Goal: Task Accomplishment & Management: Use online tool/utility

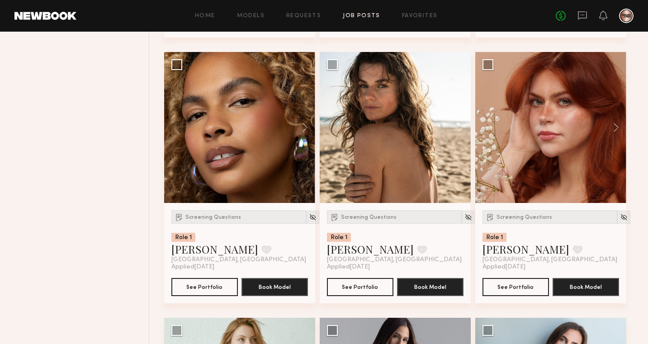
scroll to position [1161, 0]
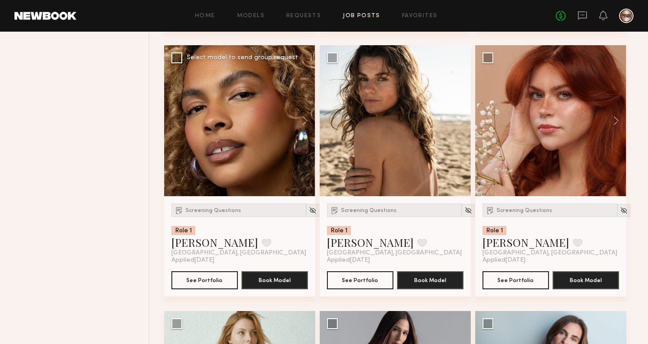
click at [260, 163] on div at bounding box center [239, 120] width 151 height 151
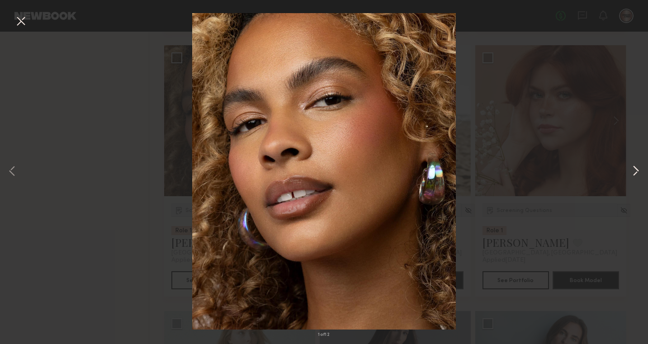
click at [631, 172] on button at bounding box center [635, 171] width 11 height 275
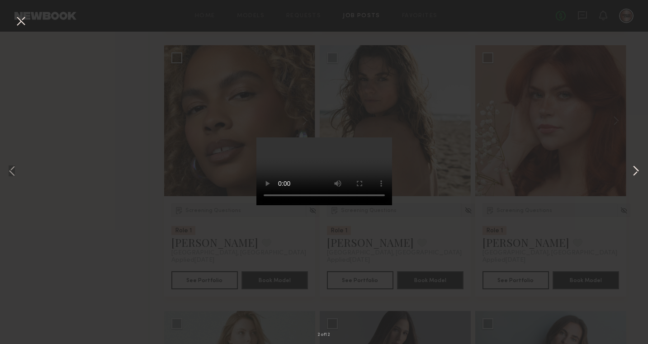
click at [631, 172] on button at bounding box center [635, 171] width 11 height 275
click at [631, 173] on button at bounding box center [635, 171] width 11 height 275
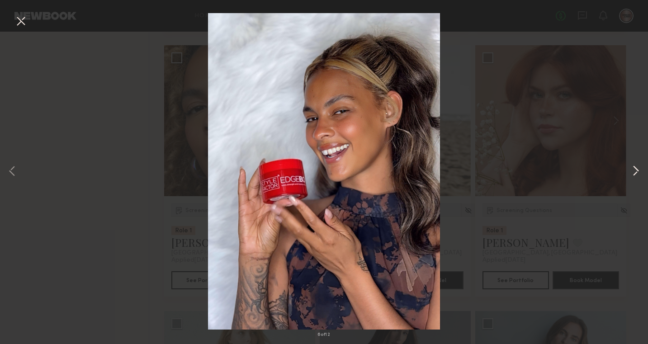
click at [631, 173] on button at bounding box center [635, 171] width 11 height 275
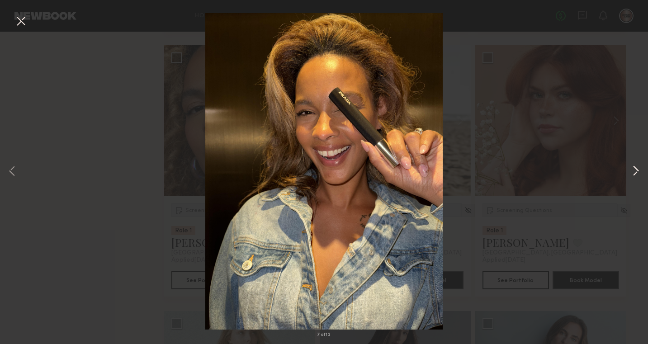
click at [631, 173] on button at bounding box center [635, 171] width 11 height 275
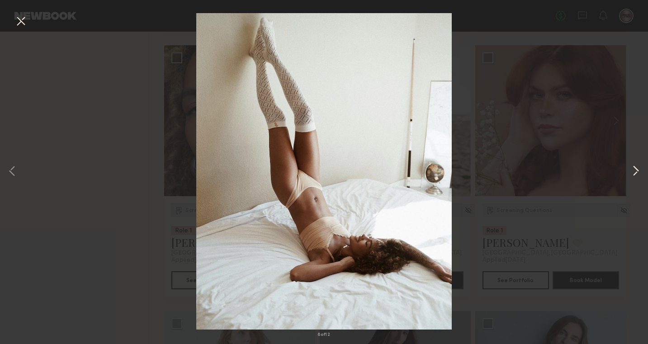
click at [631, 173] on button at bounding box center [635, 171] width 11 height 275
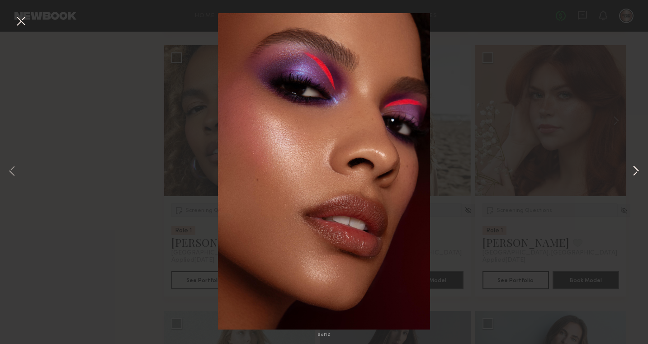
click at [631, 173] on button at bounding box center [635, 171] width 11 height 275
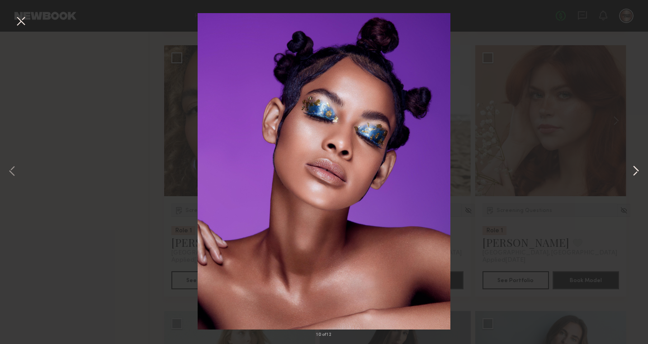
click at [631, 173] on button at bounding box center [635, 171] width 11 height 275
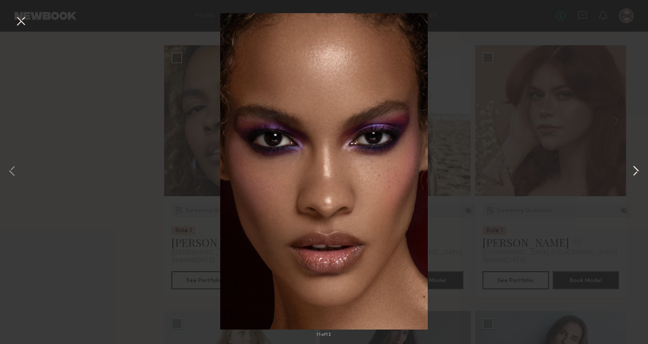
click at [631, 173] on button at bounding box center [635, 171] width 11 height 275
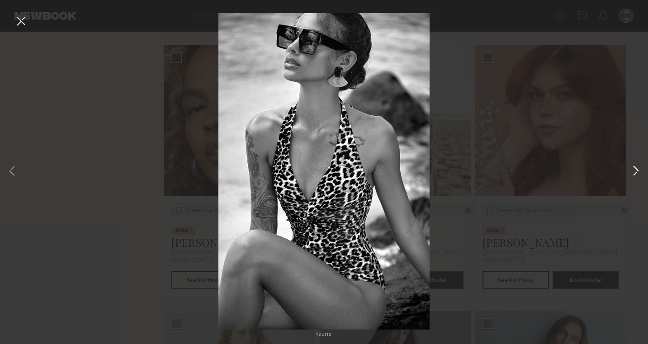
click at [631, 173] on button at bounding box center [635, 171] width 11 height 275
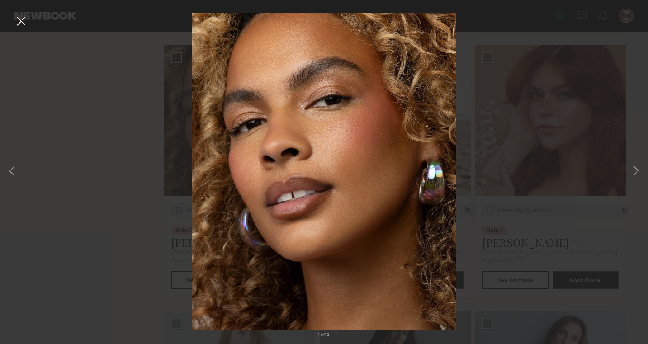
click at [567, 193] on div "1 of 12" at bounding box center [324, 172] width 648 height 344
click at [115, 96] on div "1 of 12" at bounding box center [324, 172] width 648 height 344
click at [17, 22] on button at bounding box center [21, 22] width 14 height 16
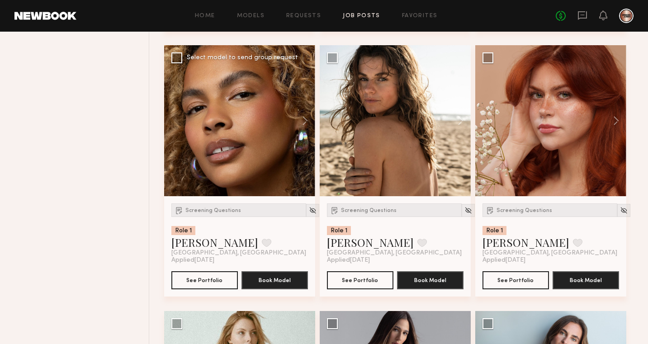
click at [252, 115] on div at bounding box center [239, 120] width 151 height 151
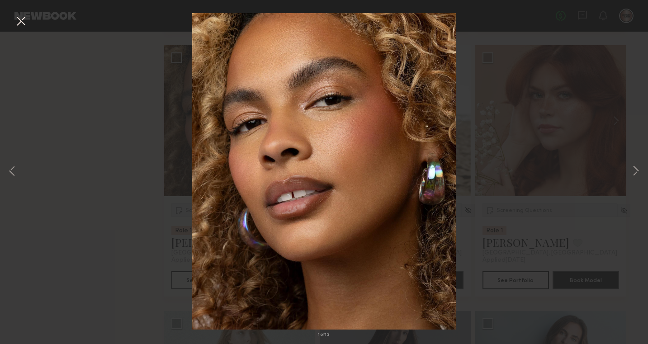
click at [28, 17] on div "1 of 12" at bounding box center [324, 172] width 648 height 344
click at [23, 21] on button at bounding box center [21, 22] width 14 height 16
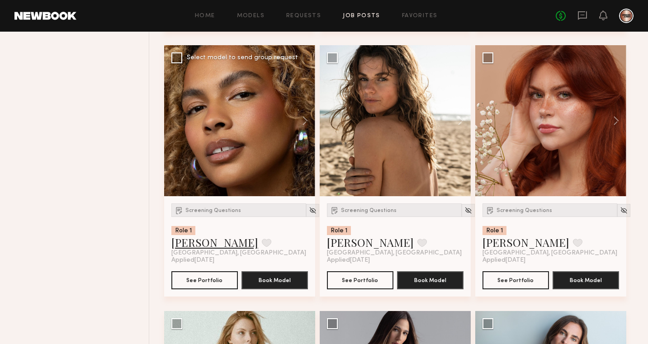
click at [200, 246] on link "Jordyn F." at bounding box center [214, 242] width 87 height 14
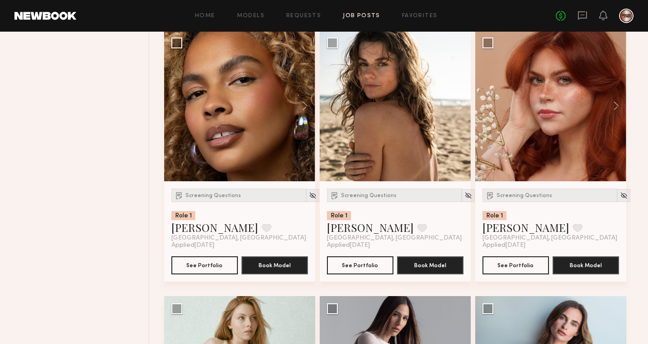
scroll to position [1177, 0]
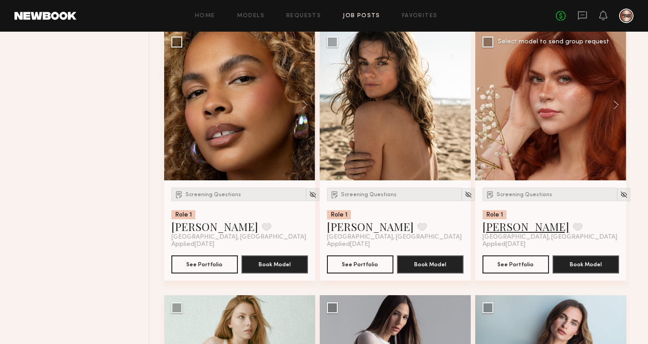
click at [501, 225] on link "Polly R." at bounding box center [525, 226] width 87 height 14
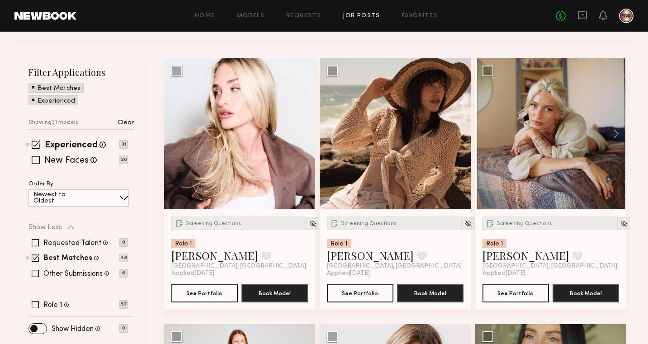
scroll to position [0, 0]
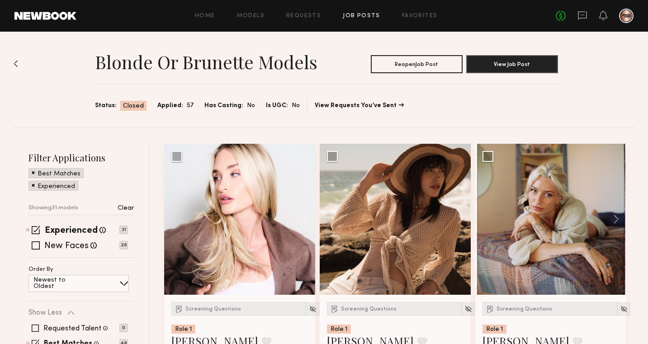
click at [215, 19] on div "Home Models Requests Job Posts Favorites Sign Out No fees up to $5,000" at bounding box center [354, 16] width 557 height 14
click at [210, 14] on link "Home" at bounding box center [205, 16] width 20 height 6
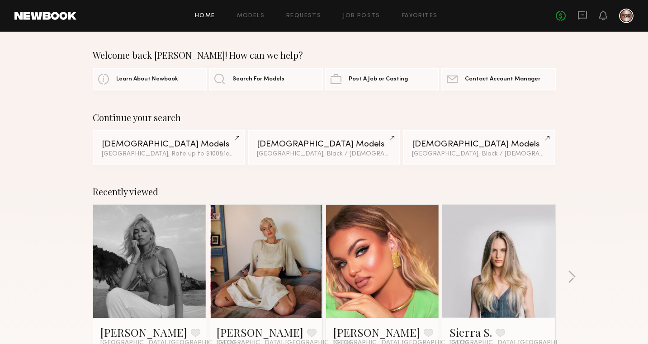
click at [245, 23] on header "Home Models Requests Job Posts Favorites Sign Out No fees up to $5,000" at bounding box center [324, 16] width 648 height 32
click at [247, 17] on link "Models" at bounding box center [251, 16] width 28 height 6
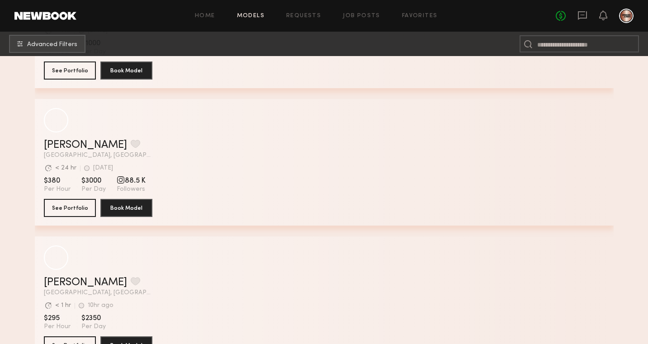
scroll to position [2583, 0]
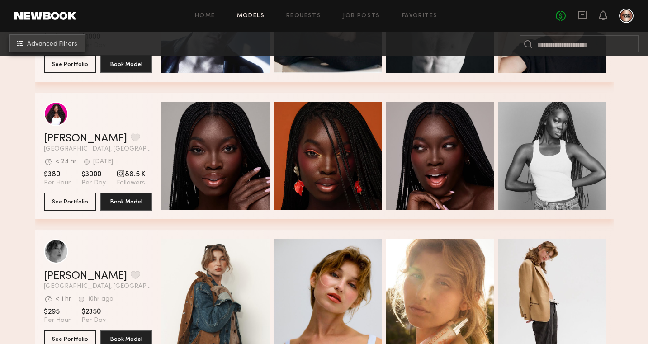
click at [64, 40] on button "Advanced Filters" at bounding box center [47, 43] width 76 height 18
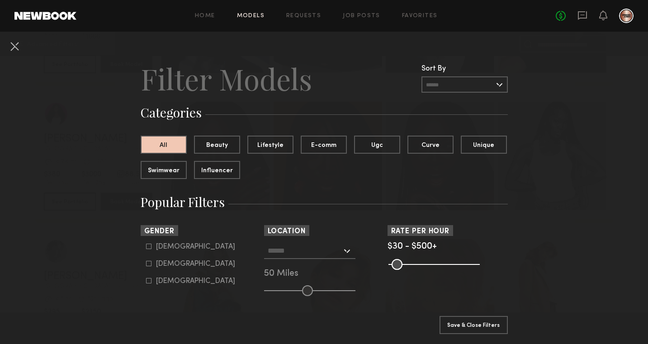
click at [153, 262] on label "Female" at bounding box center [190, 263] width 89 height 5
type input "**"
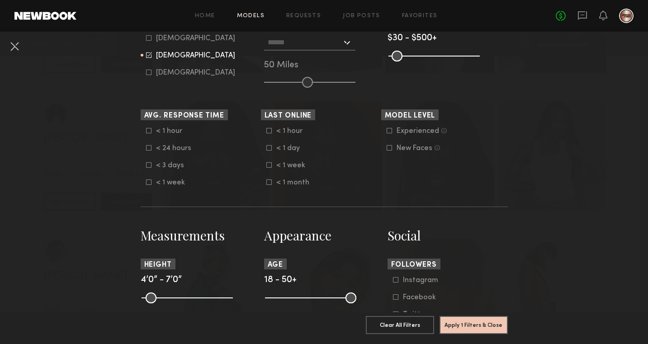
scroll to position [221, 0]
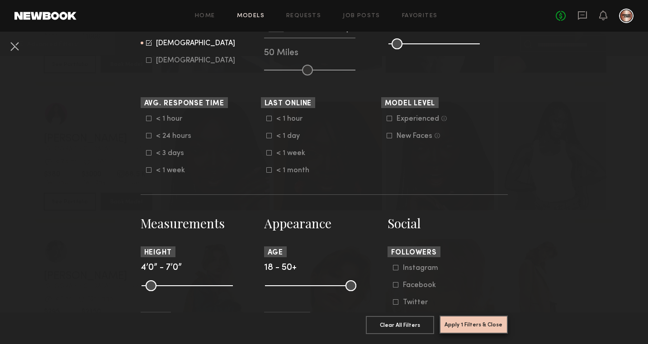
click at [466, 328] on button "Apply 1 Filters & Close" at bounding box center [473, 324] width 68 height 18
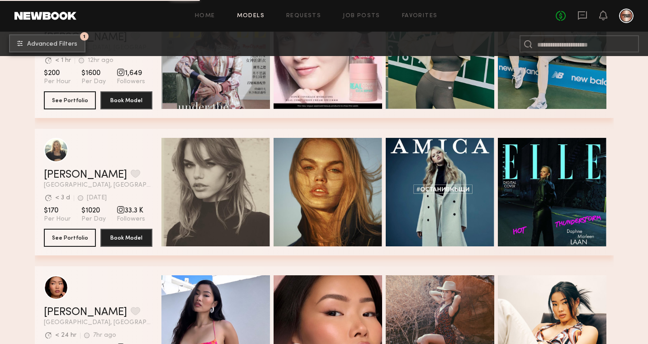
scroll to position [1183, 0]
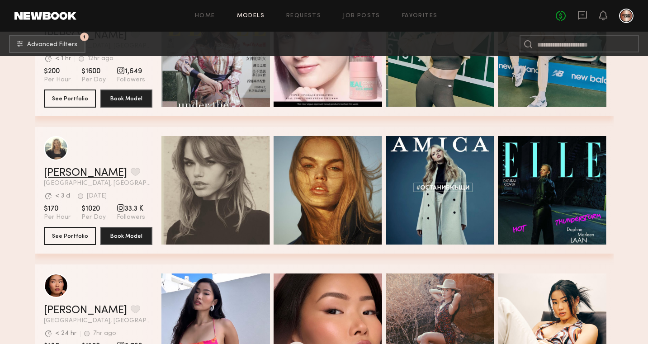
click at [74, 170] on link "Daphne L." at bounding box center [85, 173] width 83 height 11
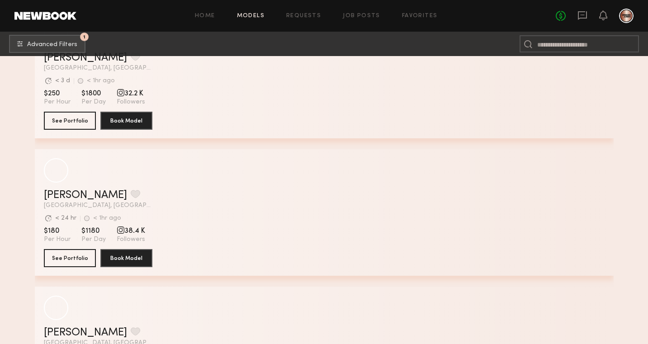
scroll to position [3223, 0]
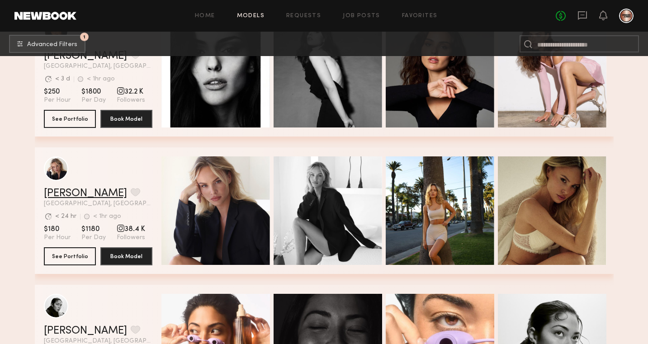
click at [66, 189] on link "Klaudia S." at bounding box center [85, 193] width 83 height 11
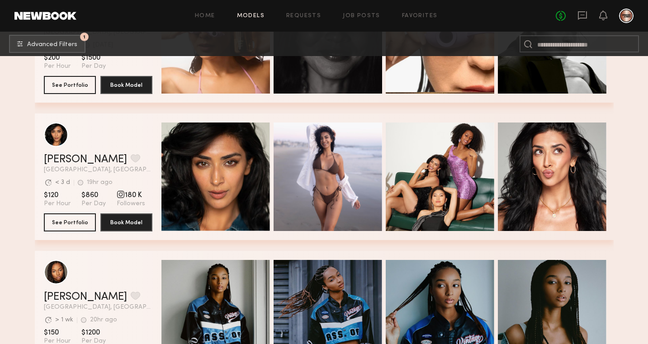
scroll to position [3499, 0]
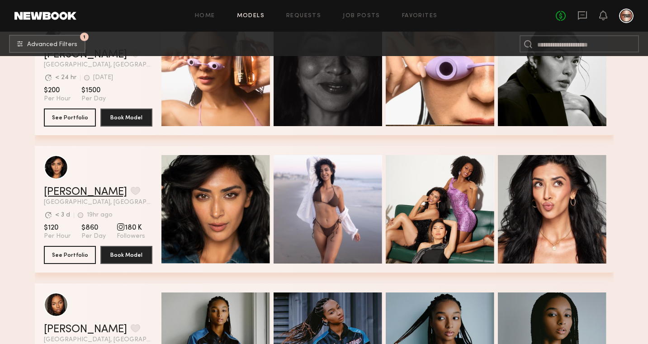
click at [62, 192] on link "Jaskiran K." at bounding box center [85, 192] width 83 height 11
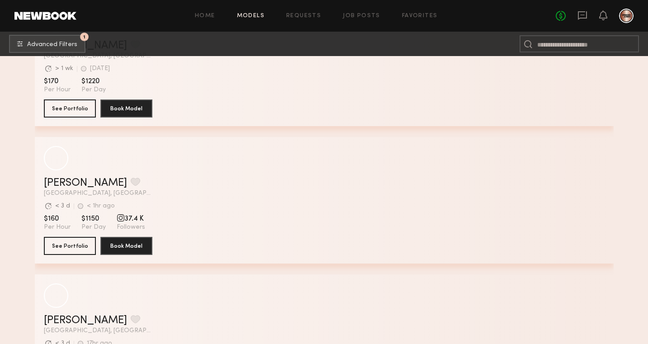
scroll to position [5303, 0]
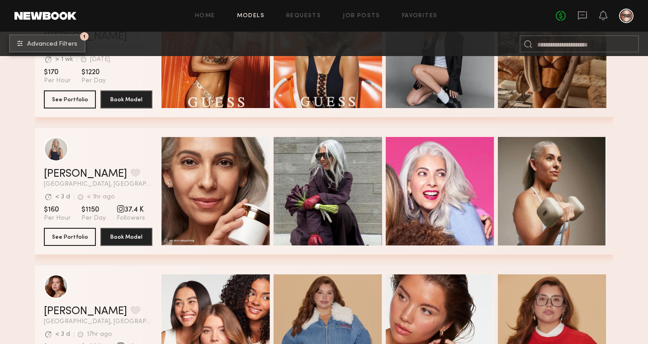
click at [60, 45] on span "Advanced Filters" at bounding box center [52, 44] width 50 height 6
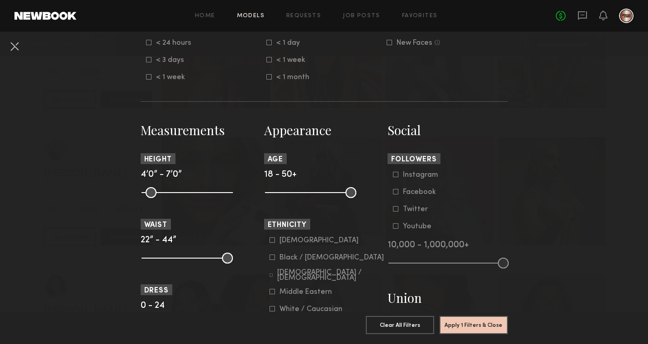
scroll to position [405, 0]
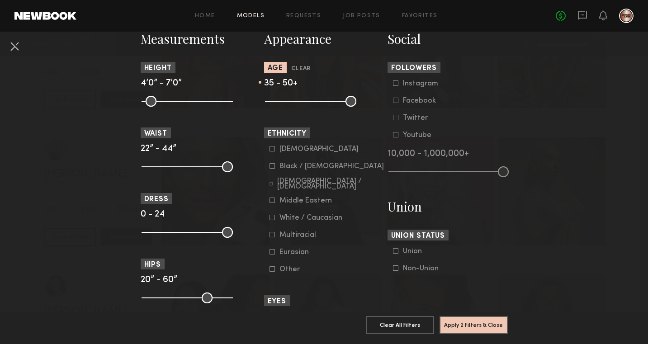
drag, startPoint x: 272, startPoint y: 100, endPoint x: 313, endPoint y: 98, distance: 41.6
type input "**"
click at [313, 98] on input "range" at bounding box center [310, 101] width 91 height 11
click at [457, 328] on button "Apply 2 Filters & Close" at bounding box center [473, 324] width 68 height 18
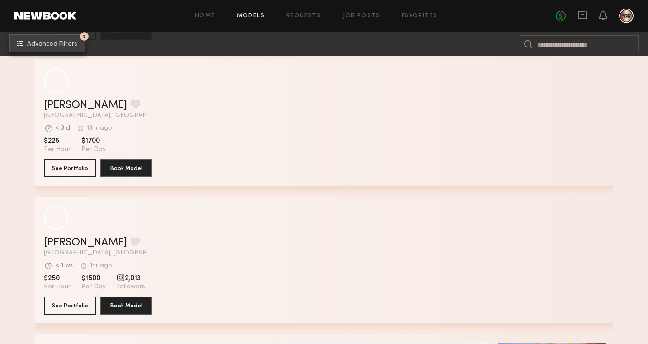
scroll to position [1389, 0]
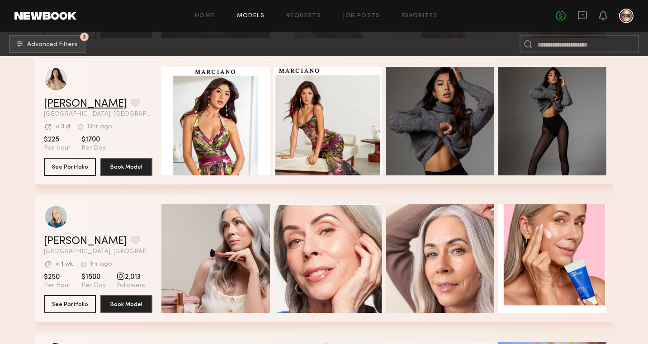
click at [64, 102] on link "Jenn L." at bounding box center [85, 104] width 83 height 11
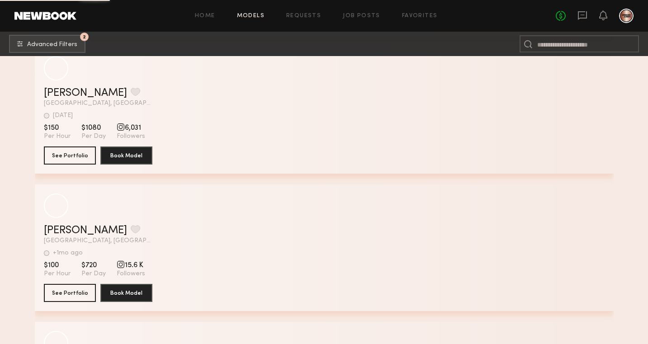
scroll to position [6223, 0]
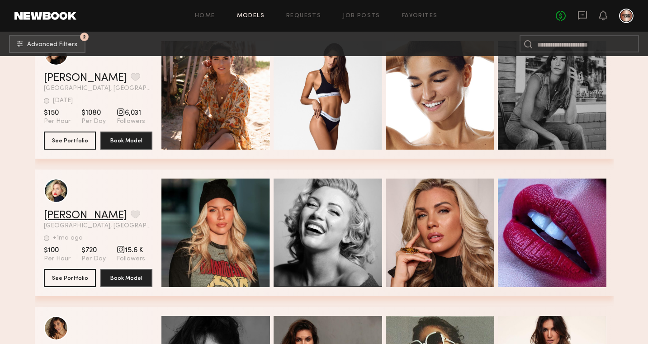
click at [65, 214] on link "Amber C." at bounding box center [85, 215] width 83 height 11
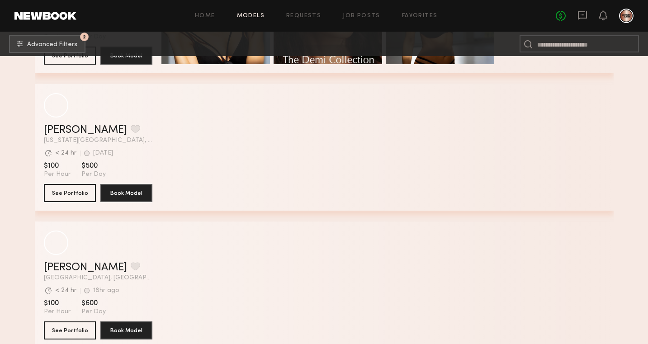
scroll to position [9618, 0]
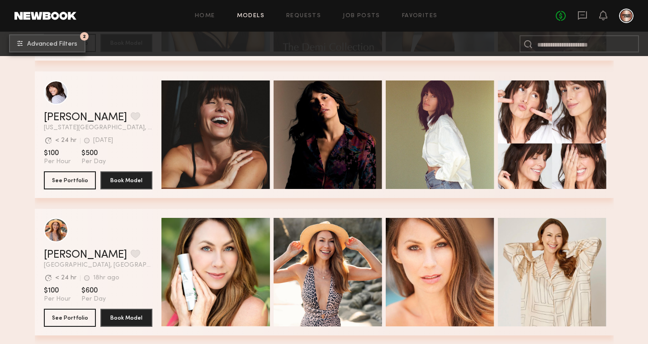
click at [75, 40] on button "2 Advanced Filters" at bounding box center [47, 43] width 76 height 18
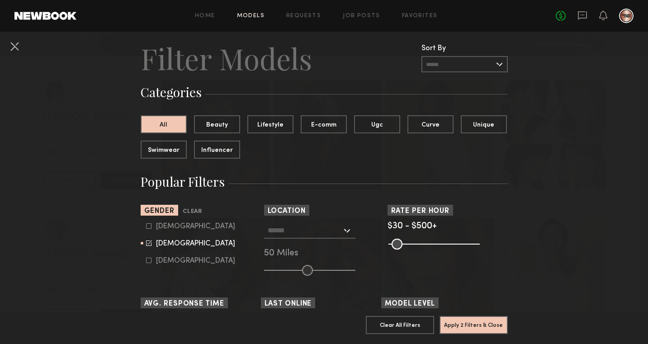
scroll to position [54, 0]
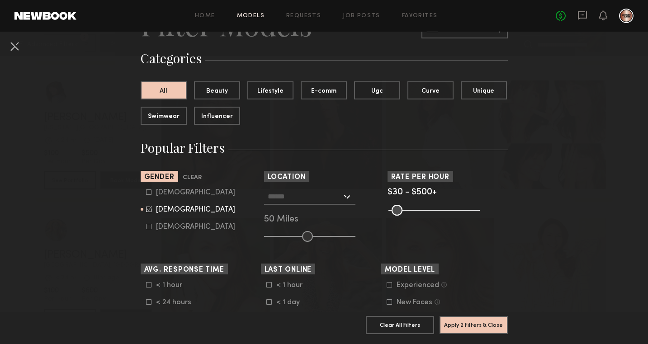
click at [293, 189] on input "text" at bounding box center [304, 195] width 74 height 15
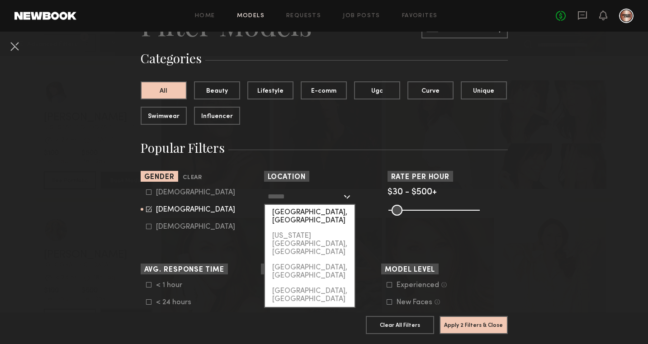
click at [291, 212] on div "[GEOGRAPHIC_DATA], [GEOGRAPHIC_DATA]" at bounding box center [309, 216] width 89 height 23
type input "**********"
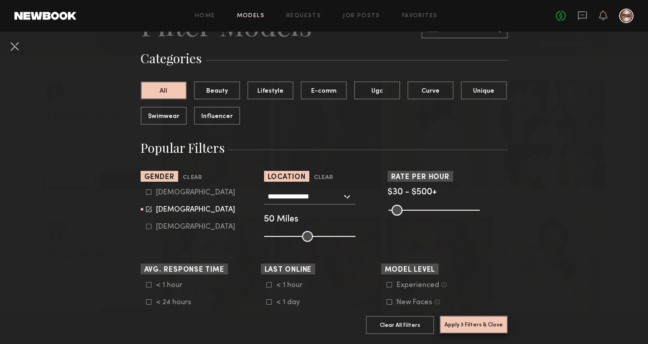
click at [454, 331] on button "Apply 3 Filters & Close" at bounding box center [473, 324] width 68 height 18
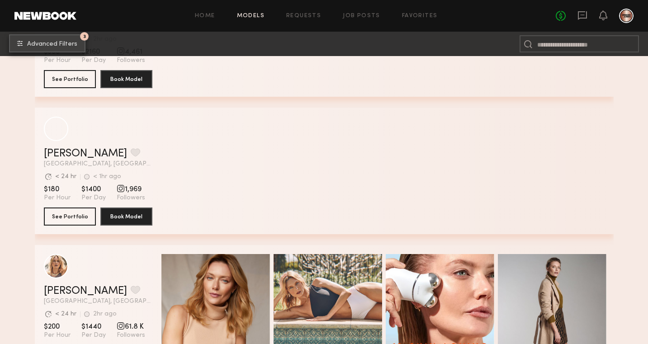
scroll to position [3268, 0]
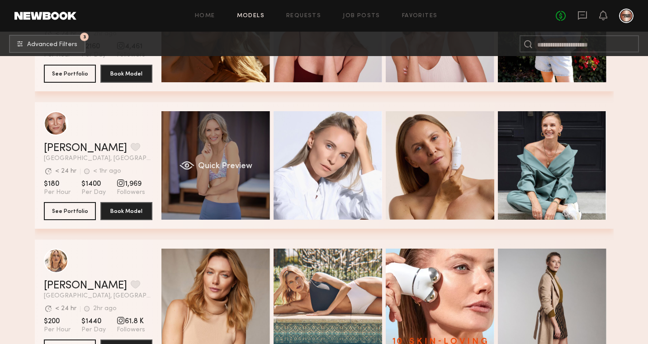
click at [236, 154] on div "Quick Preview" at bounding box center [215, 165] width 108 height 108
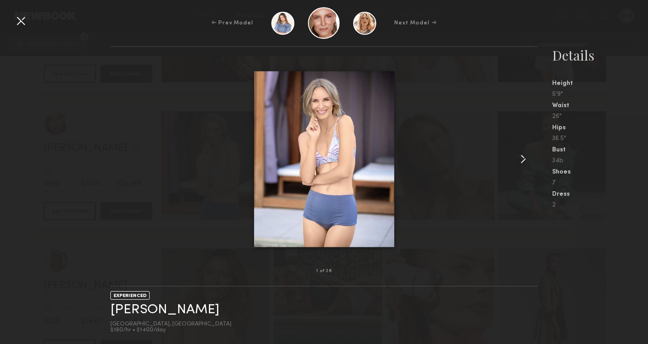
click at [530, 158] on common-icon at bounding box center [523, 159] width 14 height 14
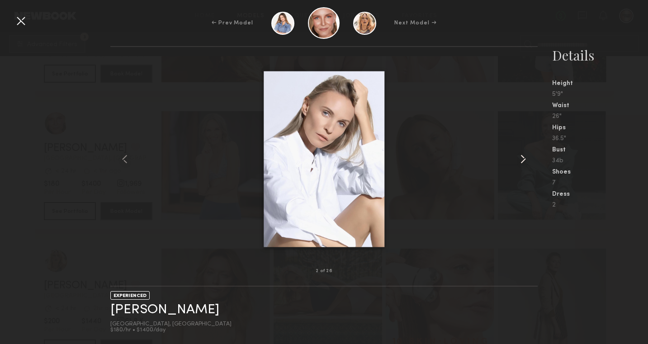
click at [530, 158] on common-icon at bounding box center [523, 159] width 14 height 14
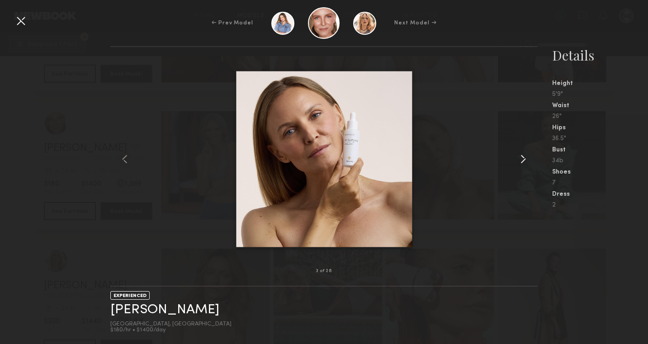
click at [530, 158] on common-icon at bounding box center [523, 159] width 14 height 14
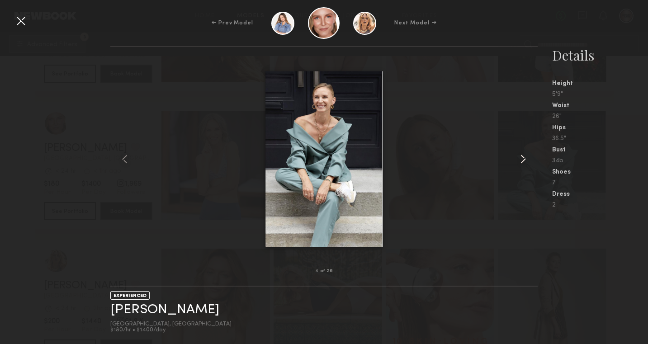
click at [530, 158] on common-icon at bounding box center [523, 159] width 14 height 14
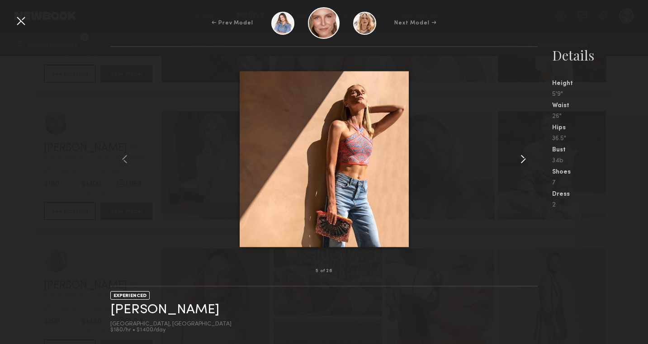
click at [530, 158] on common-icon at bounding box center [523, 159] width 14 height 14
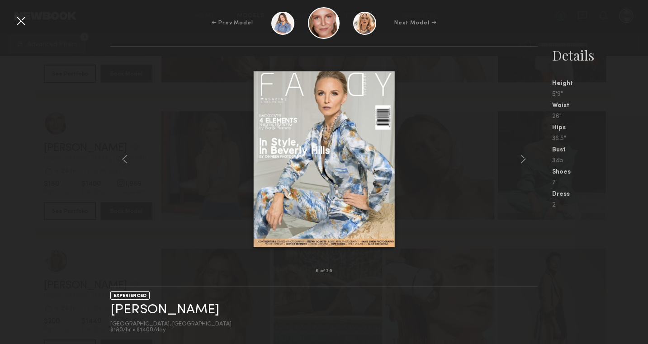
click at [17, 18] on div at bounding box center [21, 21] width 14 height 14
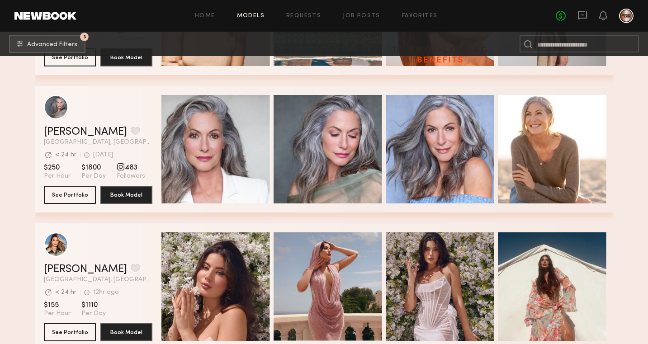
scroll to position [3602, 0]
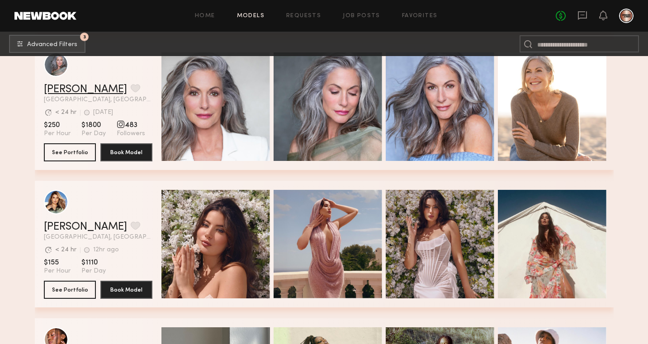
click at [63, 93] on link "Kandeyce J." at bounding box center [85, 89] width 83 height 11
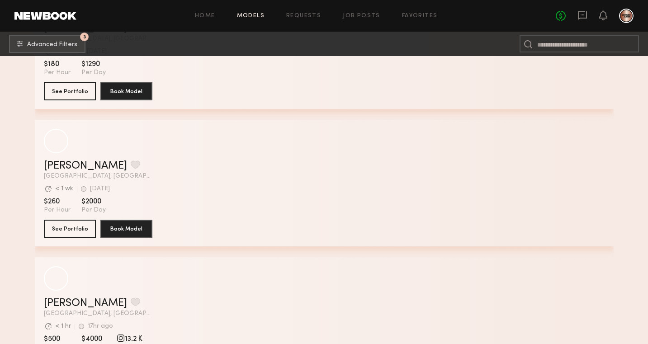
scroll to position [11932, 0]
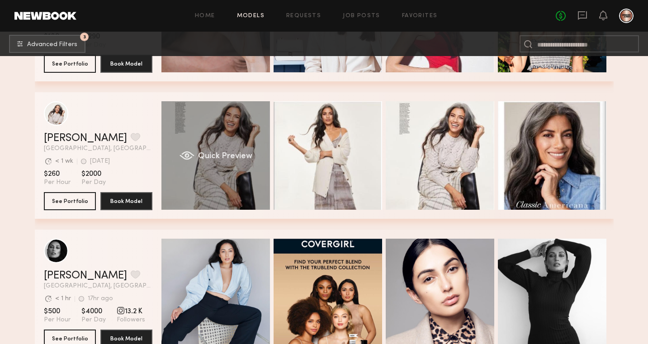
click at [224, 115] on div "Quick Preview" at bounding box center [215, 155] width 108 height 108
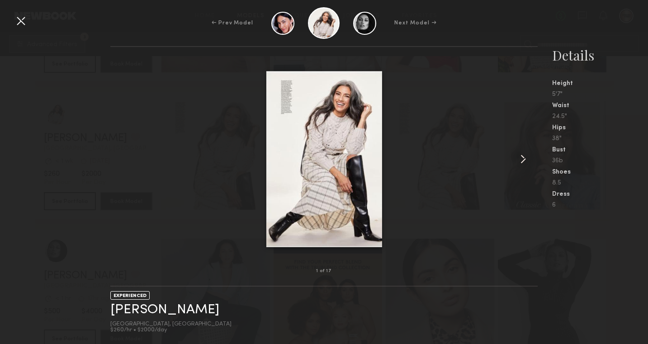
click at [523, 160] on common-icon at bounding box center [523, 159] width 14 height 14
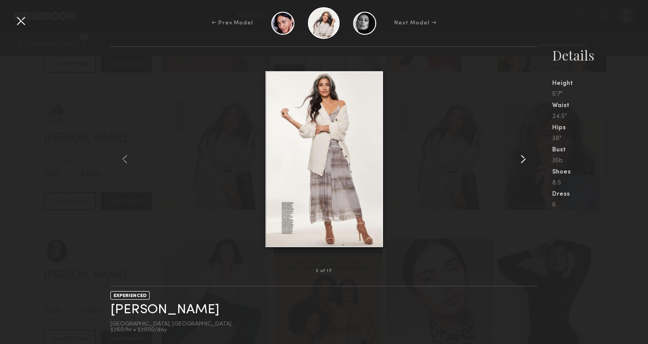
click at [523, 160] on common-icon at bounding box center [523, 159] width 14 height 14
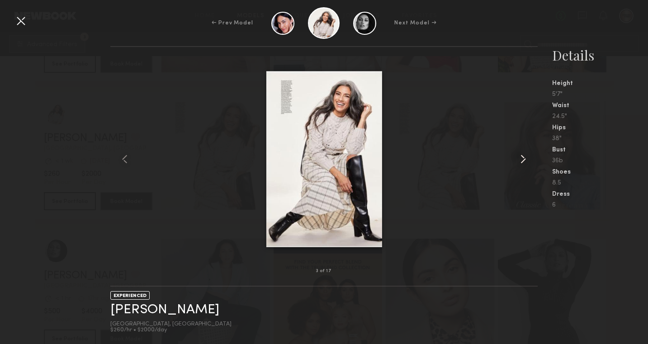
click at [523, 160] on common-icon at bounding box center [523, 159] width 14 height 14
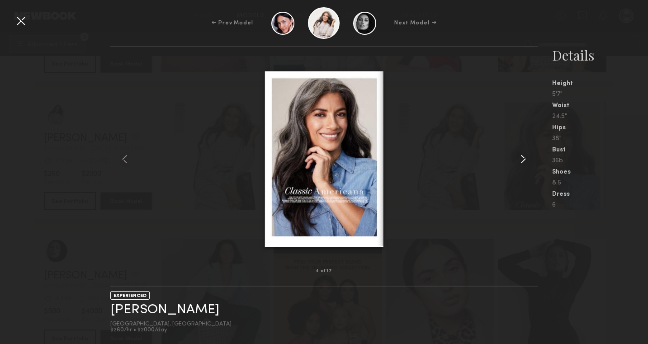
click at [523, 160] on common-icon at bounding box center [523, 159] width 14 height 14
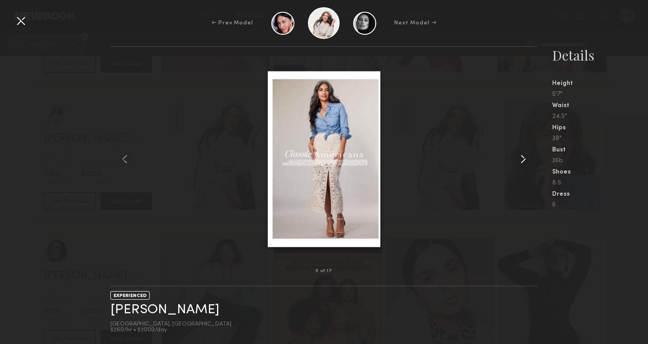
click at [523, 160] on common-icon at bounding box center [523, 159] width 14 height 14
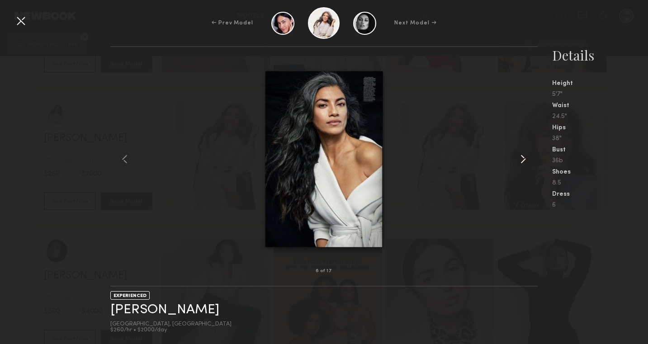
click at [523, 160] on common-icon at bounding box center [523, 159] width 14 height 14
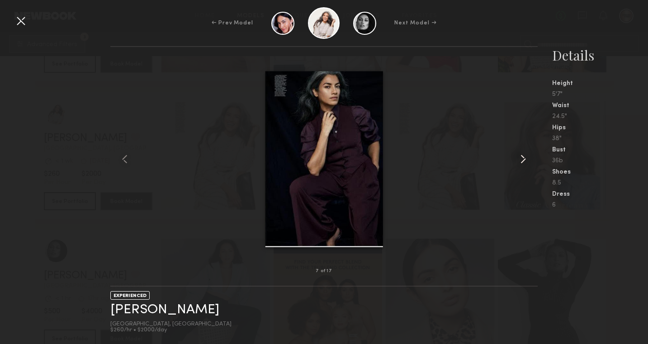
click at [523, 160] on common-icon at bounding box center [523, 159] width 14 height 14
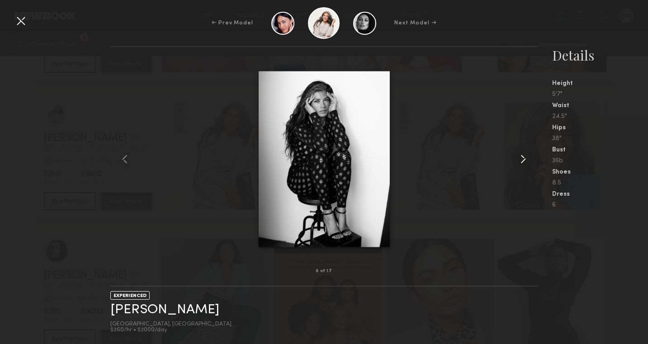
click at [523, 160] on common-icon at bounding box center [523, 159] width 14 height 14
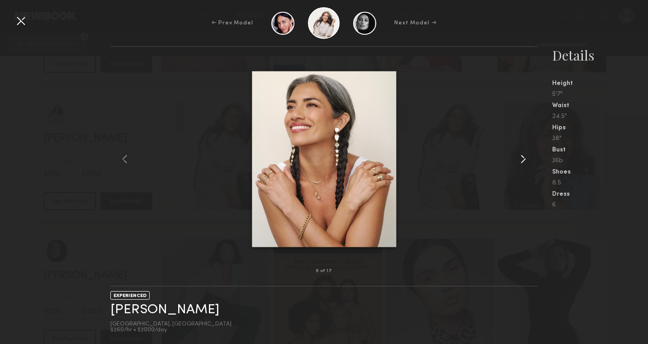
click at [523, 160] on common-icon at bounding box center [523, 159] width 14 height 14
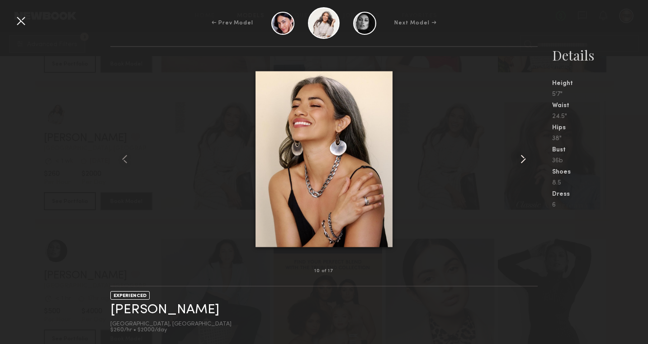
click at [523, 160] on common-icon at bounding box center [523, 159] width 14 height 14
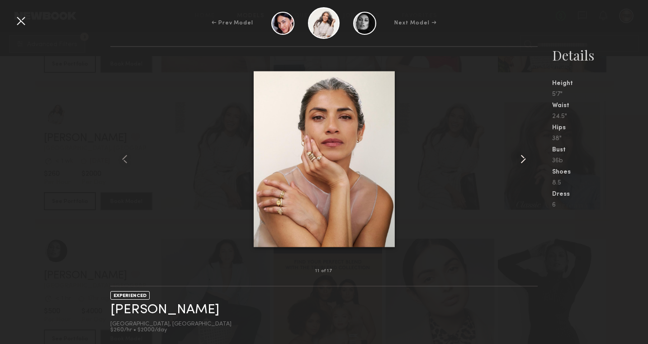
click at [523, 160] on common-icon at bounding box center [523, 159] width 14 height 14
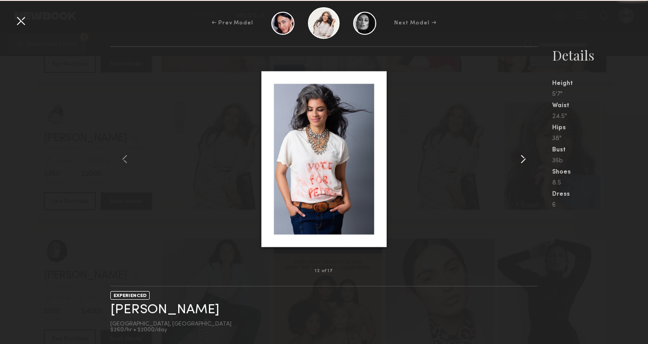
click at [523, 160] on common-icon at bounding box center [523, 159] width 14 height 14
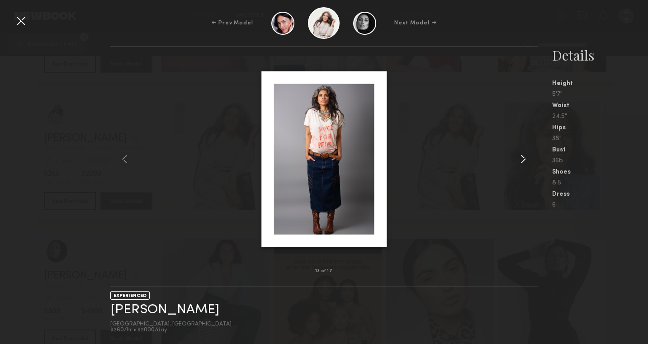
click at [523, 160] on common-icon at bounding box center [523, 159] width 14 height 14
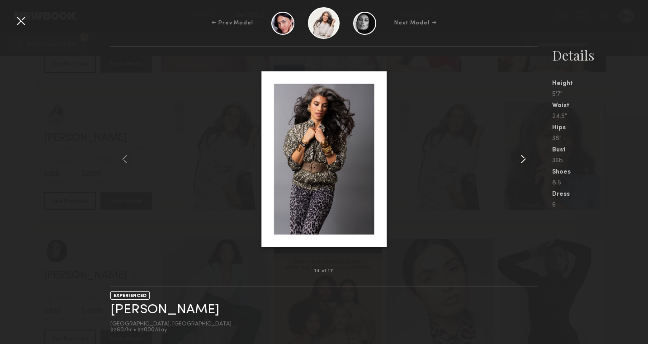
click at [523, 160] on common-icon at bounding box center [523, 159] width 14 height 14
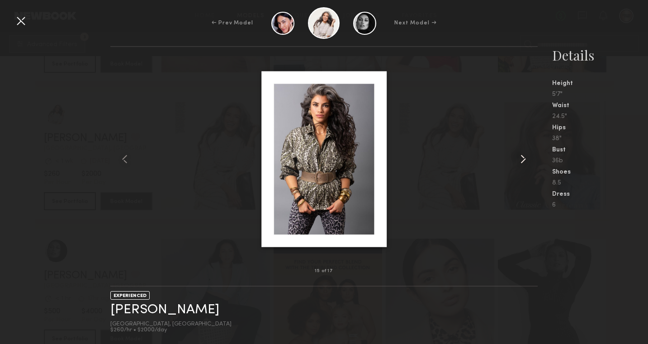
click at [523, 160] on common-icon at bounding box center [523, 159] width 14 height 14
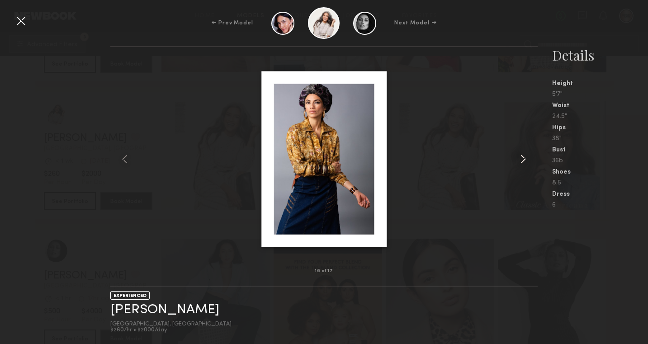
click at [523, 160] on common-icon at bounding box center [523, 159] width 14 height 14
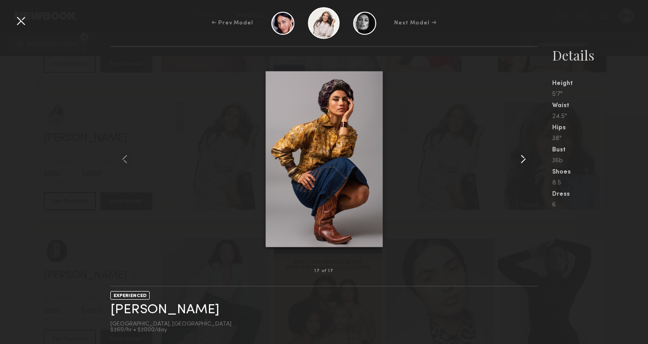
click at [523, 160] on common-icon at bounding box center [523, 159] width 14 height 14
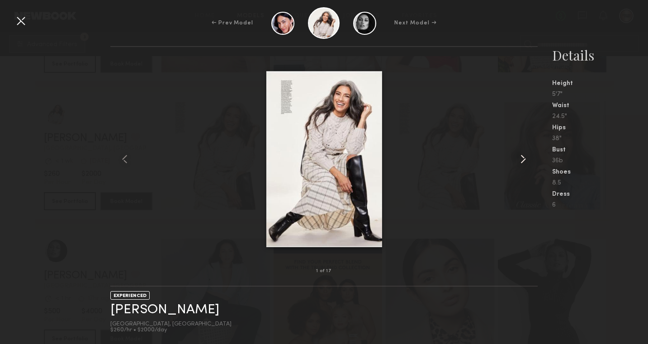
click at [523, 160] on common-icon at bounding box center [523, 159] width 14 height 14
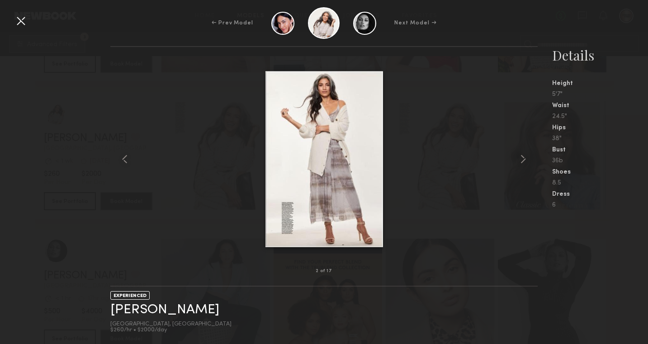
click at [469, 119] on div at bounding box center [323, 158] width 427 height 195
click at [23, 19] on div at bounding box center [21, 21] width 14 height 14
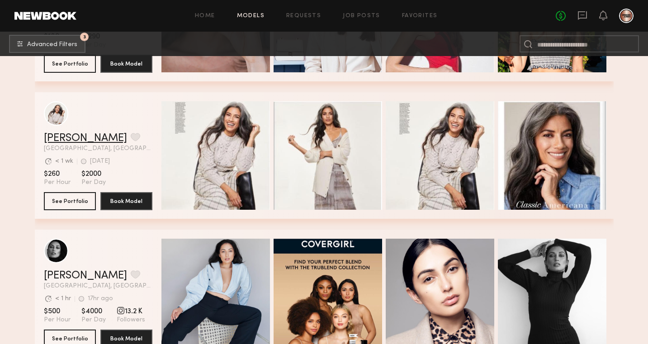
click at [56, 135] on link "Melida P." at bounding box center [85, 138] width 83 height 11
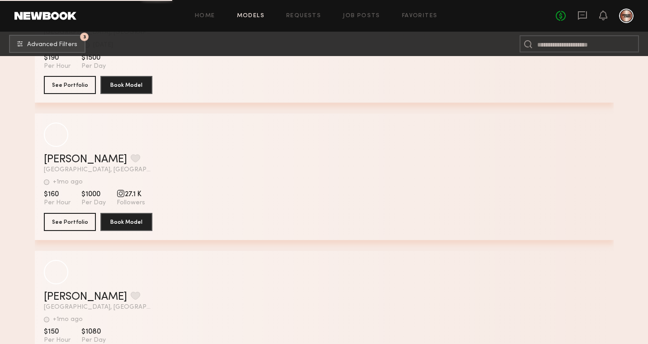
scroll to position [17982, 0]
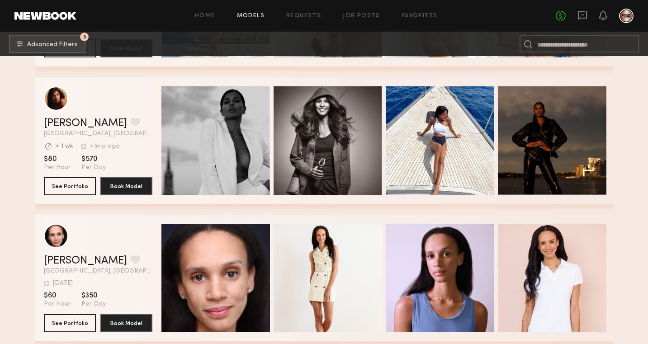
scroll to position [18303, 0]
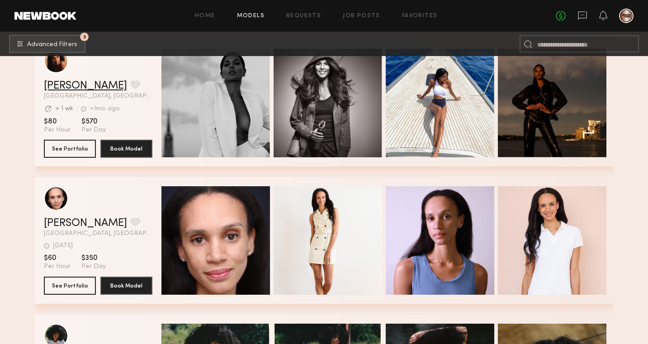
click at [72, 82] on link "Bidisha L." at bounding box center [85, 85] width 83 height 11
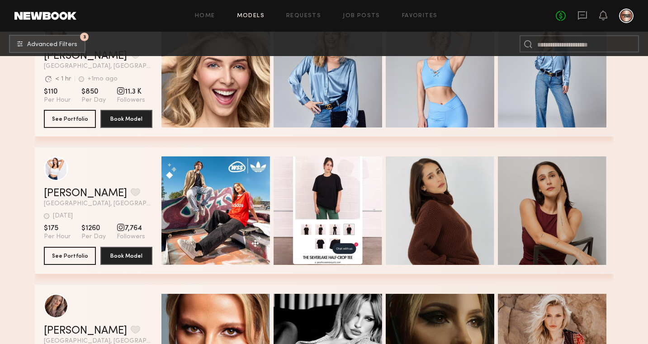
scroll to position [20009, 0]
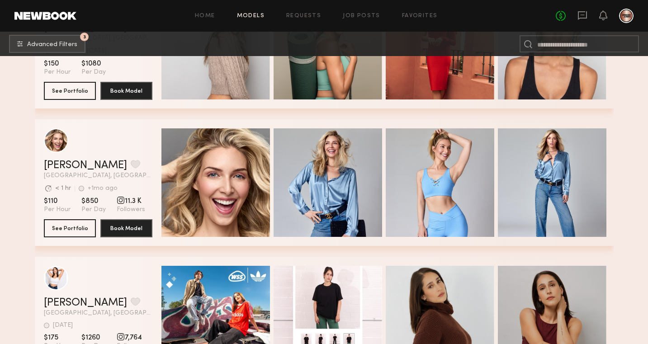
click at [75, 171] on div "Lexa G. Favorite Los Angeles, CA Avg. request response time < 1 hr +1mo ago Las…" at bounding box center [98, 169] width 108 height 19
click at [70, 165] on link "Lexa G." at bounding box center [85, 165] width 83 height 11
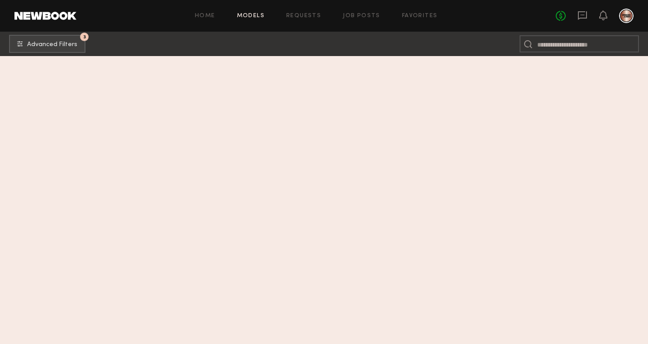
scroll to position [1169, 0]
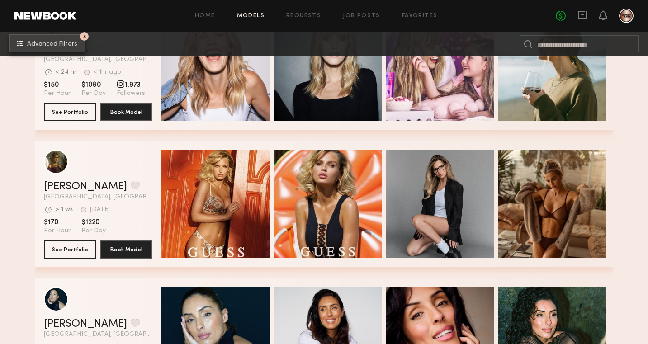
click at [53, 38] on button "3 Advanced Filters" at bounding box center [47, 43] width 76 height 18
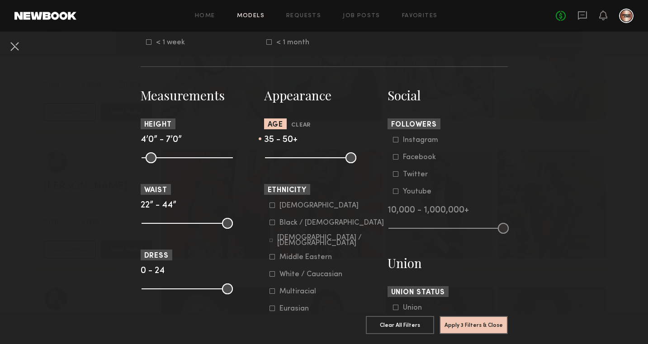
scroll to position [305, 0]
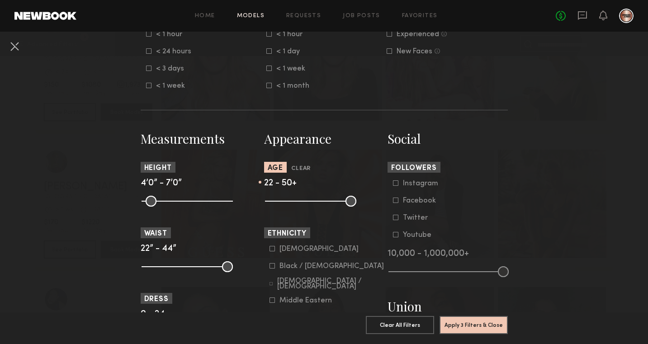
drag, startPoint x: 313, startPoint y: 205, endPoint x: 281, endPoint y: 203, distance: 32.6
type input "**"
click at [281, 203] on input "range" at bounding box center [310, 201] width 91 height 11
click at [478, 324] on button "Apply 3 Filters & Close" at bounding box center [473, 324] width 68 height 18
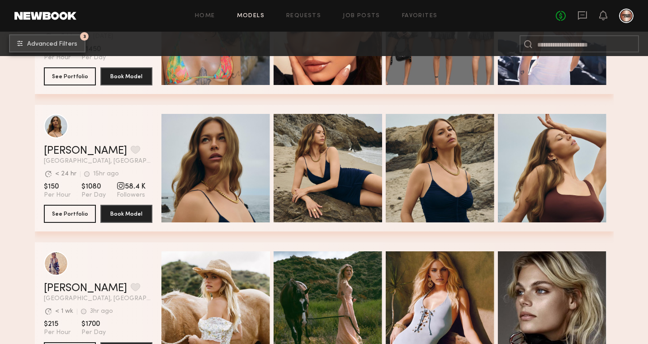
scroll to position [1621, 0]
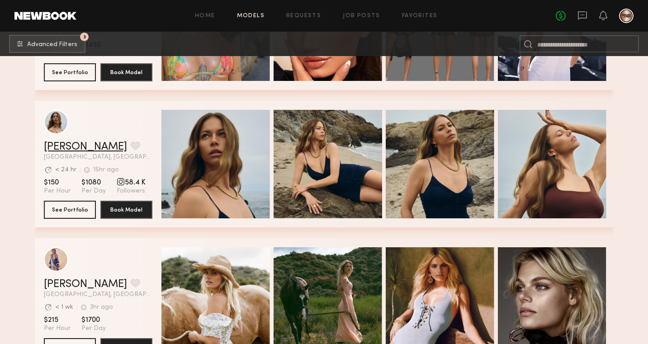
click at [71, 142] on link "Jana C." at bounding box center [85, 146] width 83 height 11
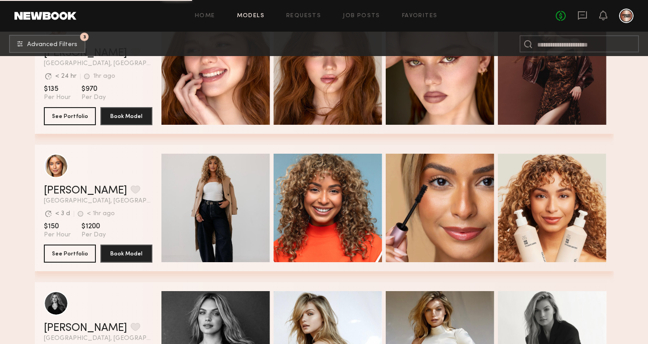
scroll to position [4625, 0]
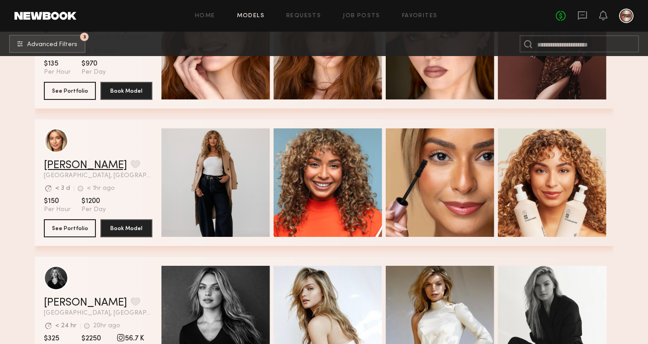
click at [63, 164] on link "Ayanna G." at bounding box center [85, 165] width 83 height 11
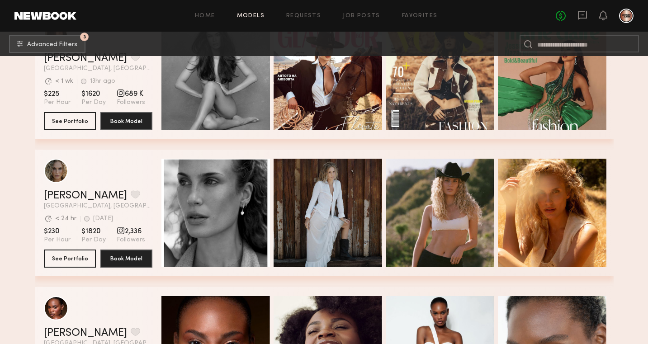
scroll to position [7084, 0]
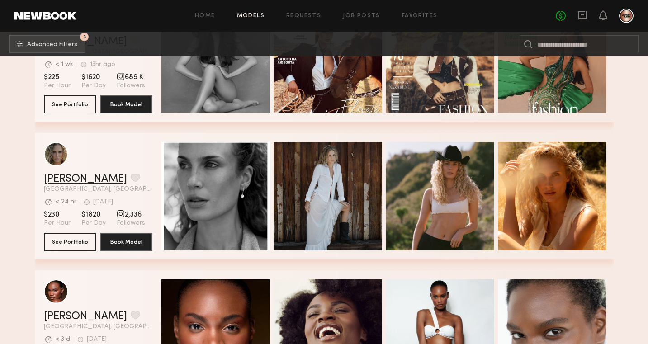
click at [68, 176] on link "Bailey K." at bounding box center [85, 179] width 83 height 11
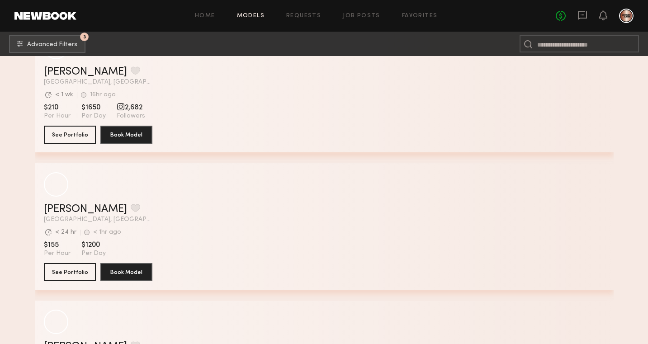
scroll to position [10787, 0]
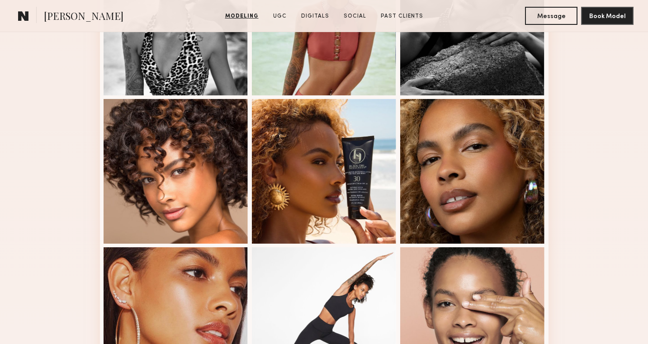
scroll to position [449, 0]
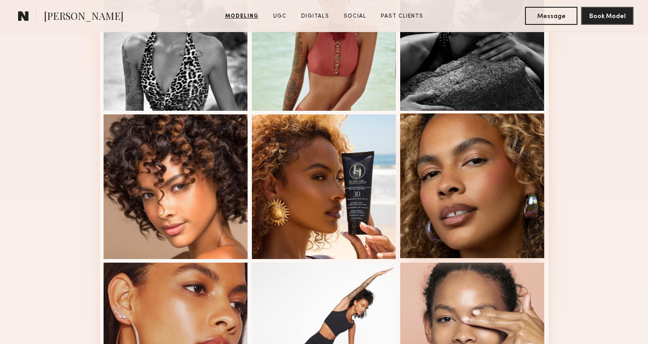
click at [490, 173] on div at bounding box center [472, 185] width 145 height 145
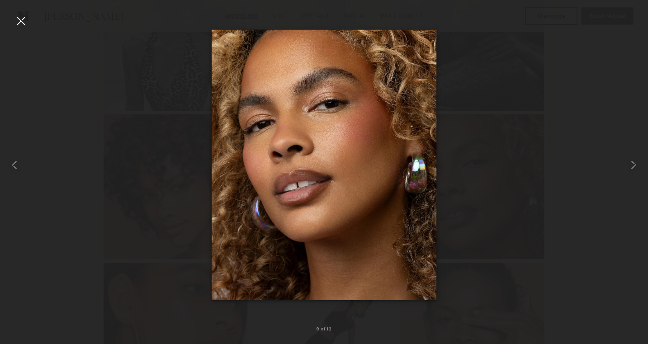
click at [138, 131] on div at bounding box center [324, 164] width 648 height 300
click at [15, 32] on div at bounding box center [13, 164] width 26 height 300
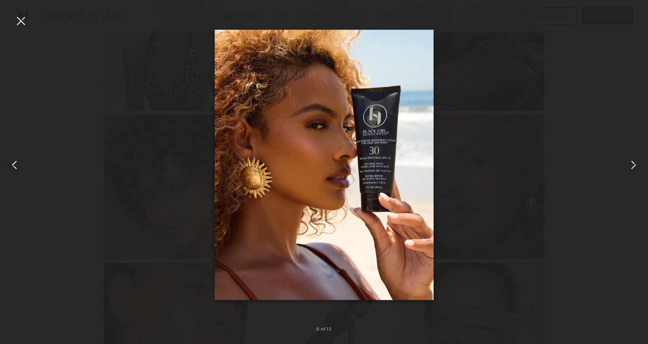
click at [23, 16] on div at bounding box center [21, 21] width 14 height 14
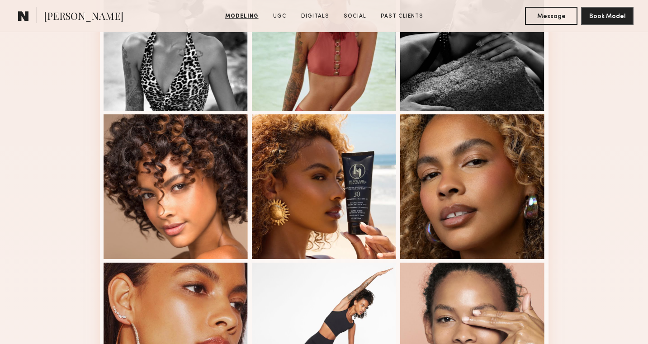
click at [34, 153] on div "Modeling Portfolio View More" at bounding box center [324, 110] width 648 height 704
click at [559, 62] on div "Modeling Portfolio View More" at bounding box center [324, 110] width 648 height 704
click at [571, 123] on div "Modeling Portfolio View More" at bounding box center [324, 110] width 648 height 704
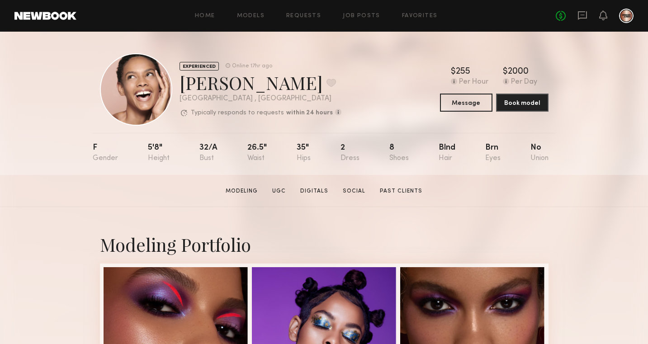
click at [204, 80] on div "Jordyn F. Favorite" at bounding box center [260, 82] width 162 height 24
click at [154, 86] on div at bounding box center [136, 89] width 72 height 72
click at [196, 69] on div "EXPERIENCED" at bounding box center [198, 66] width 39 height 9
click at [196, 81] on div "Jordyn F. Favorite" at bounding box center [260, 82] width 162 height 24
click at [77, 41] on div "EXPERIENCED Online 17hr ago Jordyn F. Favorite Los Angeles , CA Typically respo…" at bounding box center [324, 103] width 648 height 143
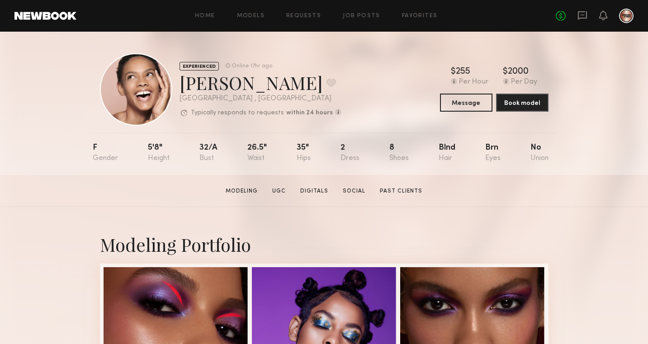
click at [50, 68] on div "EXPERIENCED Online 17hr ago Jordyn F. Favorite Los Angeles , CA Typically respo…" at bounding box center [324, 103] width 648 height 143
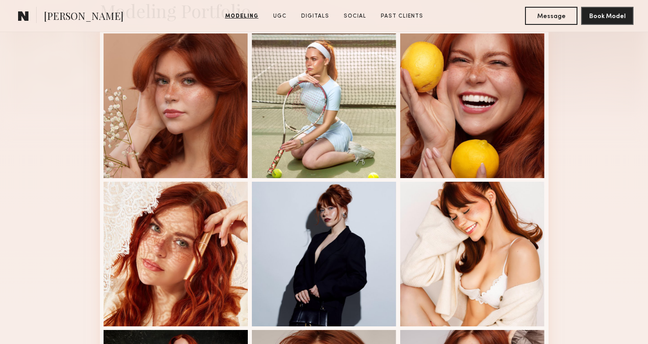
scroll to position [204, 0]
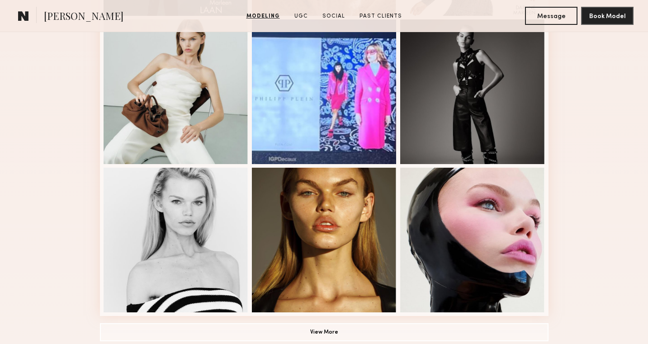
scroll to position [572, 0]
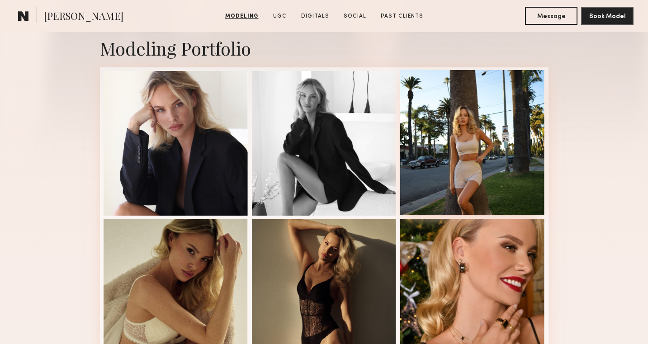
scroll to position [188, 0]
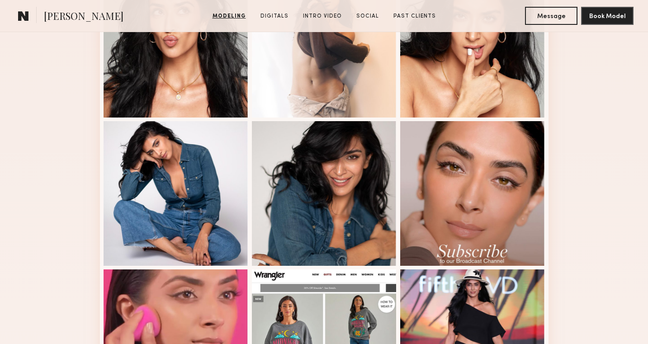
scroll to position [451, 0]
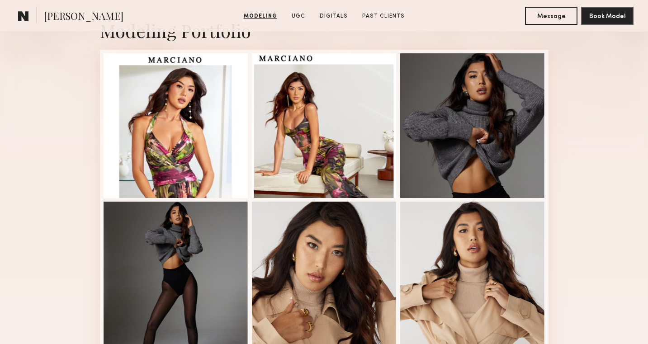
scroll to position [192, 0]
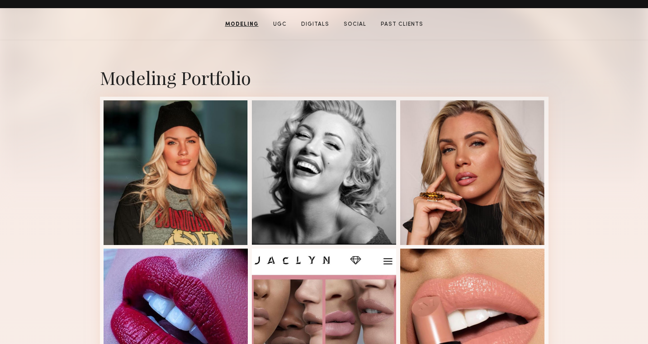
scroll to position [166, 0]
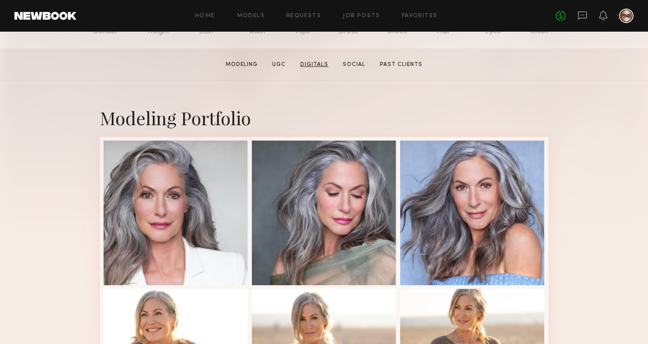
scroll to position [188, 0]
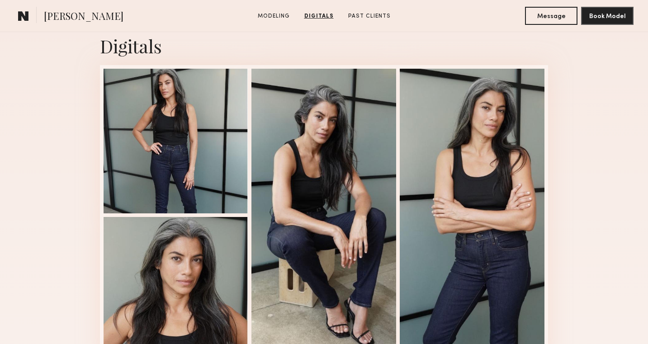
scroll to position [902, 0]
click at [394, 14] on section "Melida P. Modeling Digitals Past Clients Message Book Model" at bounding box center [324, 16] width 648 height 32
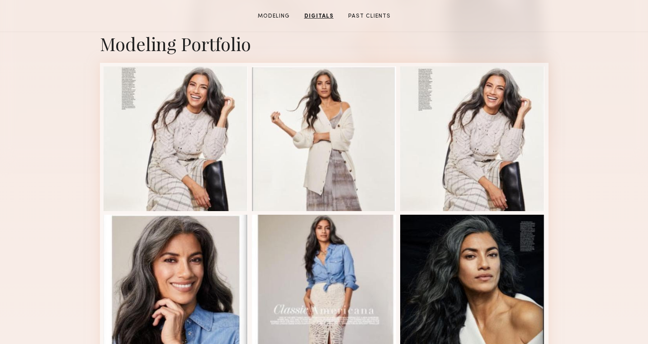
scroll to position [0, 0]
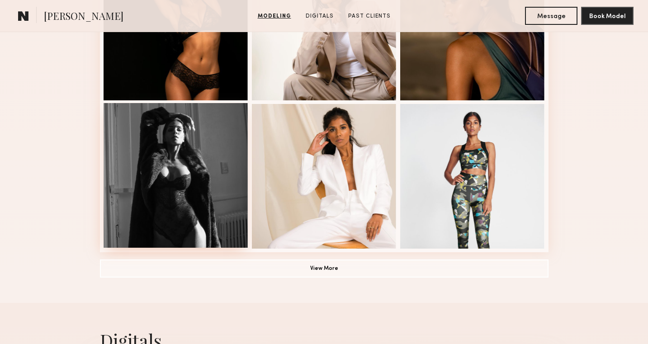
scroll to position [609, 0]
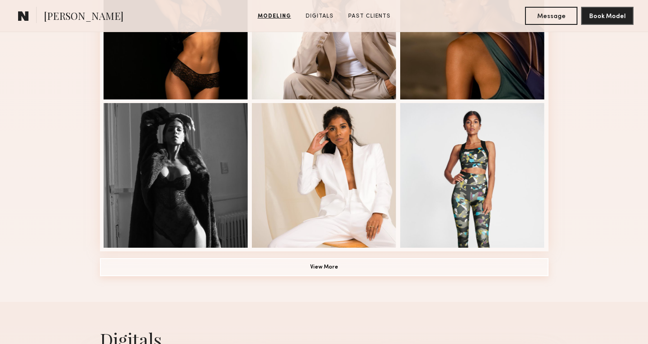
click at [236, 264] on button "View More" at bounding box center [324, 267] width 448 height 18
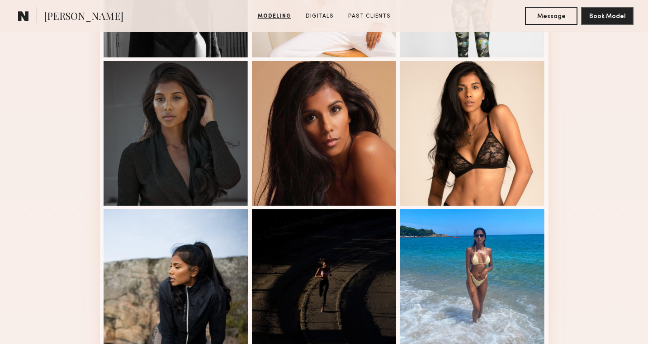
scroll to position [800, 0]
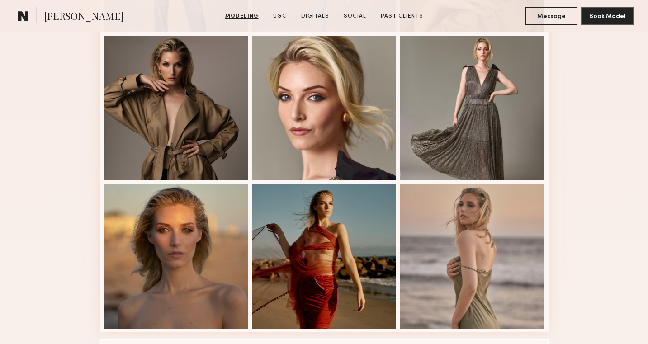
scroll to position [536, 0]
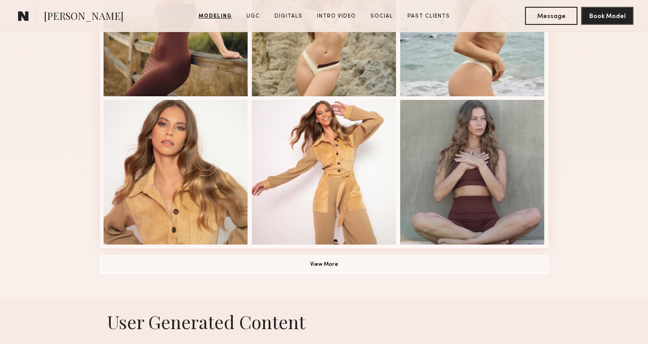
scroll to position [611, 0]
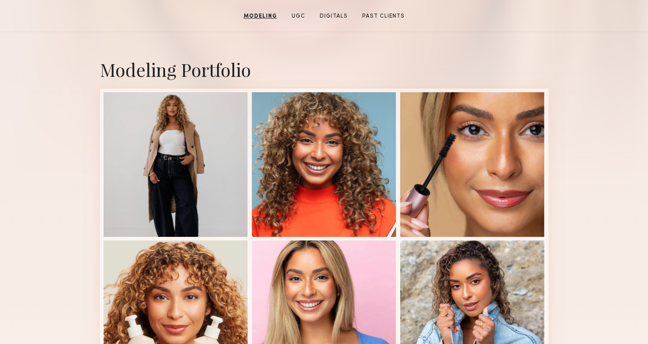
scroll to position [151, 0]
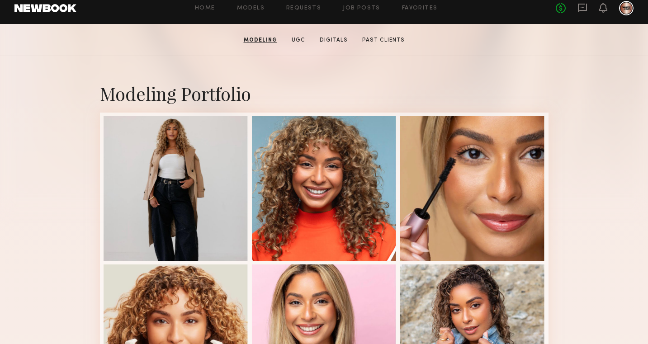
click at [186, 52] on section "Ayanna G. Modeling UGC Digitals Past Clients Message Book Model" at bounding box center [324, 40] width 648 height 32
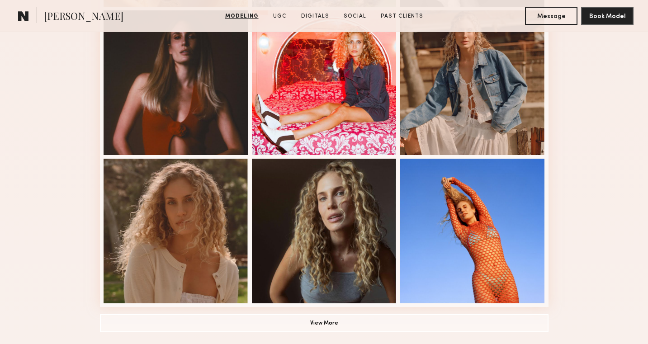
scroll to position [579, 0]
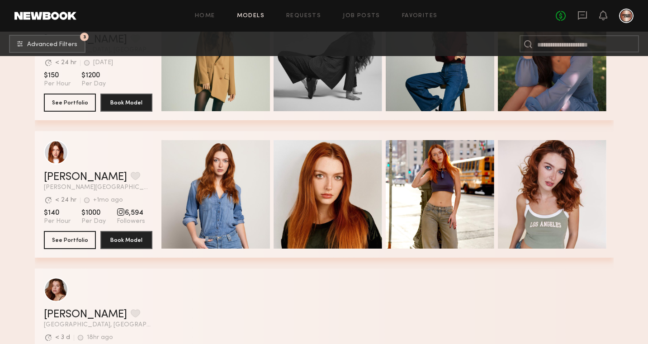
scroll to position [12180, 0]
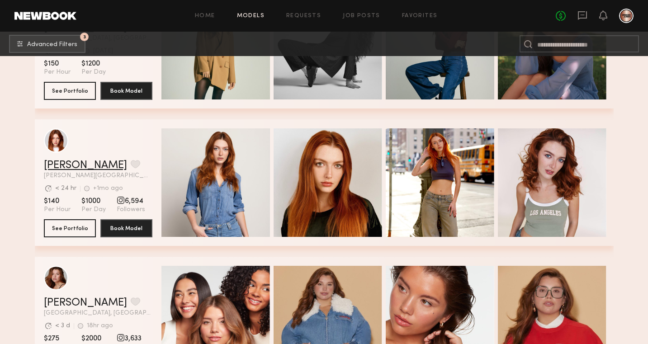
click at [71, 168] on link "[PERSON_NAME]" at bounding box center [85, 165] width 83 height 11
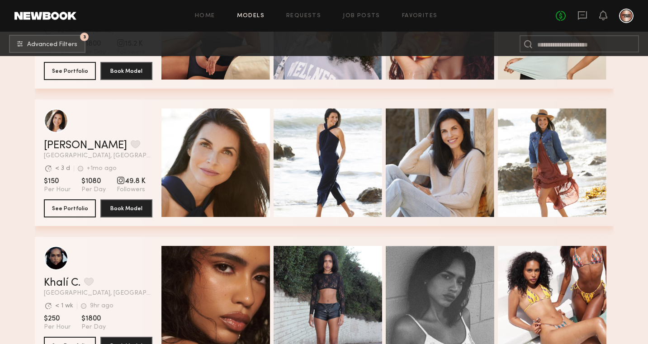
scroll to position [13574, 0]
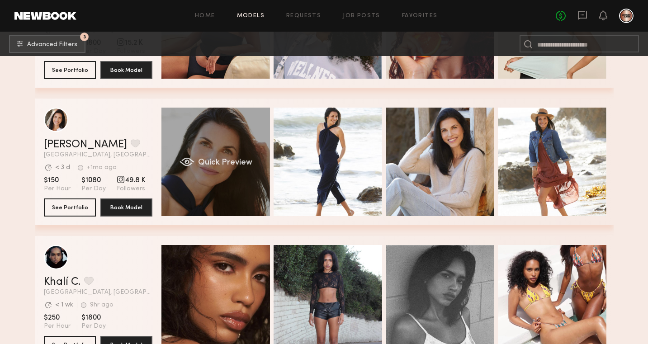
click at [228, 198] on div "Quick Preview" at bounding box center [215, 162] width 108 height 108
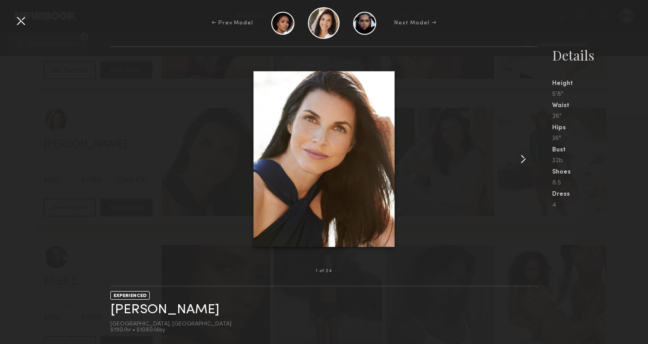
click at [17, 16] on div at bounding box center [21, 21] width 14 height 14
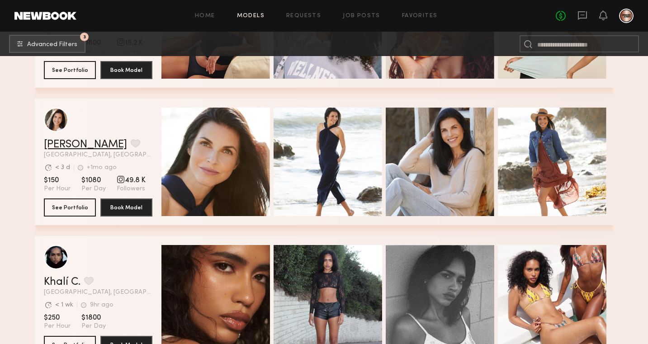
click at [78, 143] on link "[PERSON_NAME]" at bounding box center [85, 144] width 83 height 11
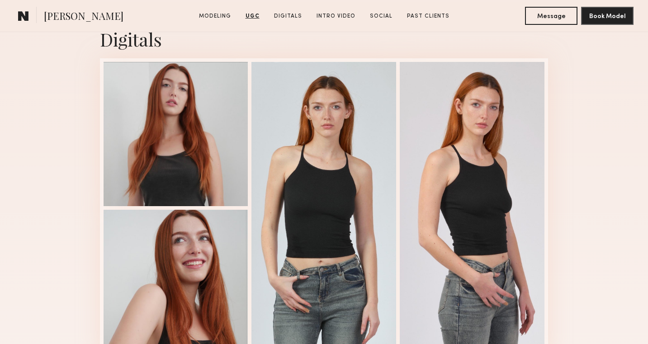
scroll to position [2269, 0]
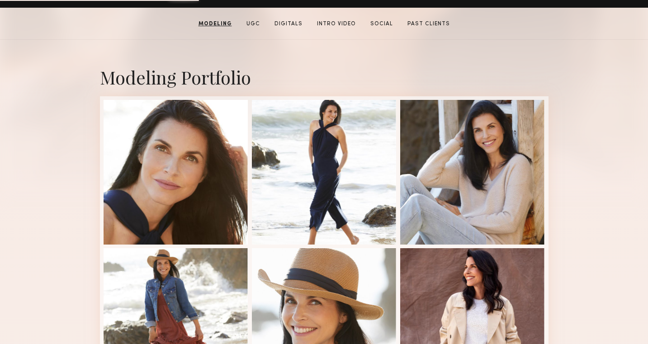
scroll to position [167, 0]
